Goal: Task Accomplishment & Management: Manage account settings

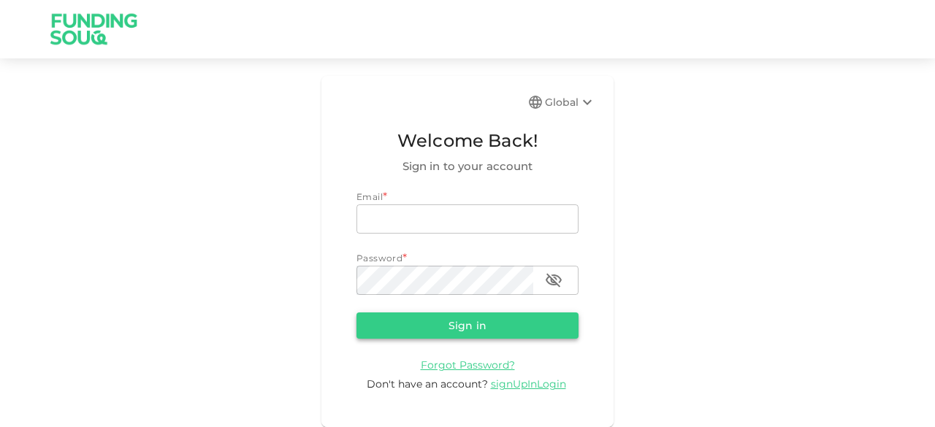
type input "[EMAIL_ADDRESS][DOMAIN_NAME]"
click at [498, 329] on button "Sign in" at bounding box center [467, 326] width 222 height 26
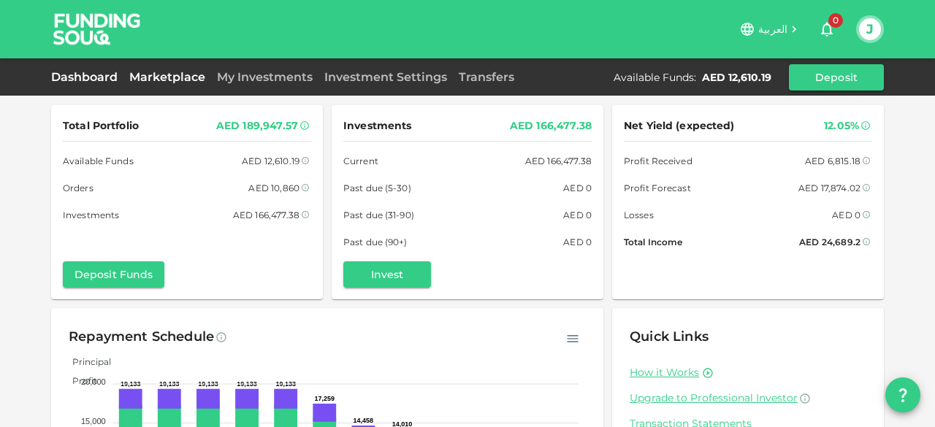
click at [167, 75] on link "Marketplace" at bounding box center [167, 77] width 88 height 14
